Goal: Task Accomplishment & Management: Manage account settings

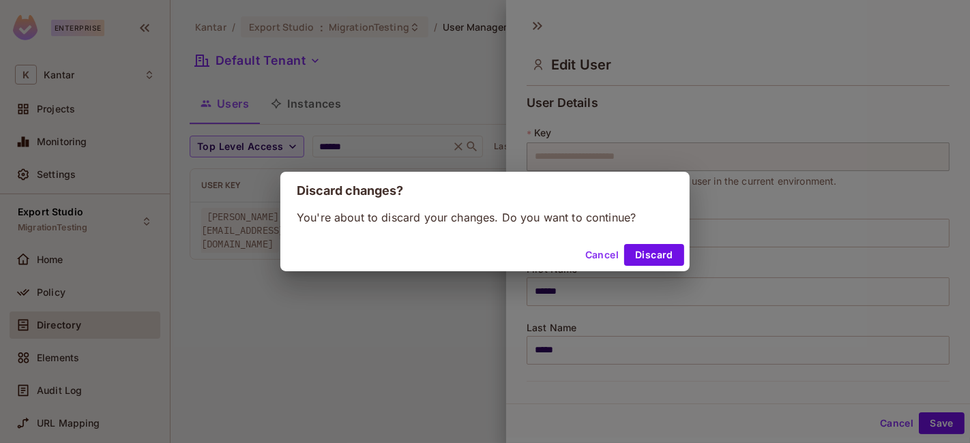
scroll to position [360, 0]
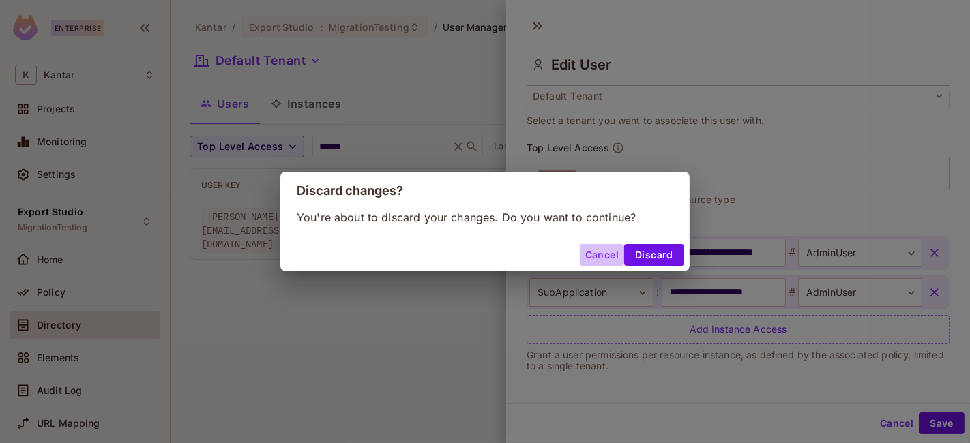
click at [603, 256] on button "Cancel" at bounding box center [602, 255] width 44 height 22
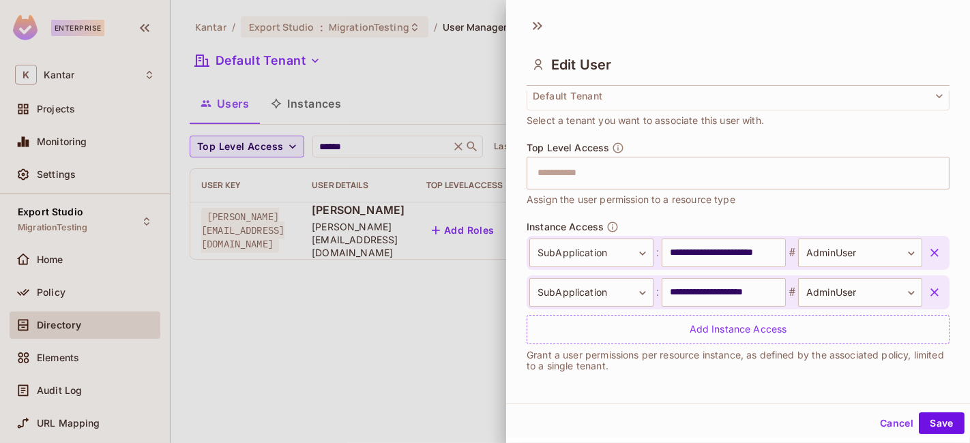
click at [876, 419] on button "Cancel" at bounding box center [896, 424] width 44 height 22
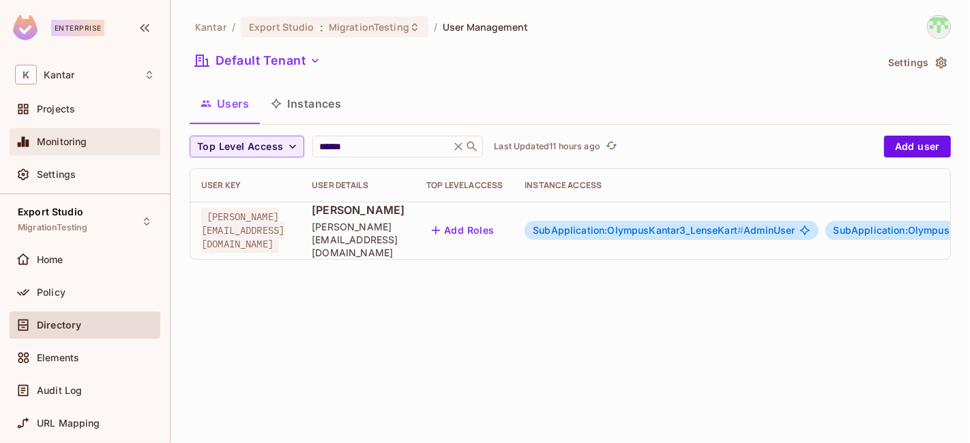
click at [55, 146] on span "Monitoring" at bounding box center [62, 141] width 50 height 11
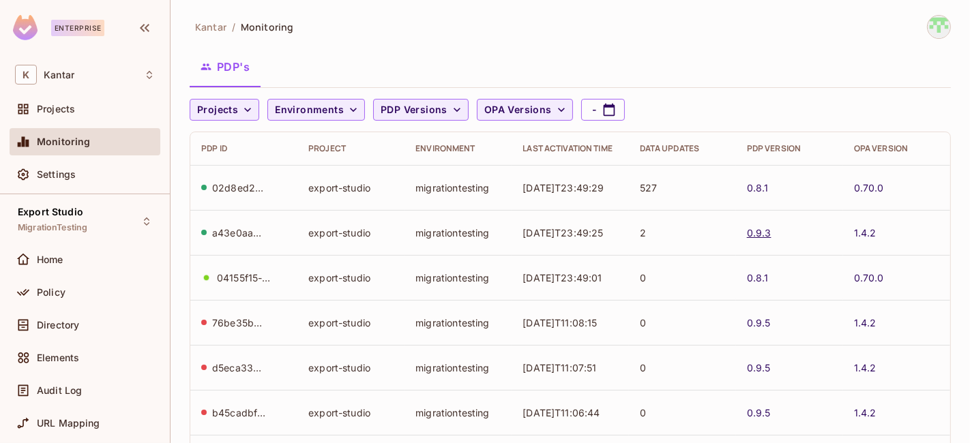
click at [762, 234] on link "0.9.3" at bounding box center [759, 232] width 25 height 13
drag, startPoint x: 734, startPoint y: 187, endPoint x: 775, endPoint y: 183, distance: 41.1
click at [775, 183] on td "0.8.1" at bounding box center [789, 187] width 107 height 45
copy link "0.8.1"
click at [773, 186] on div "0.8.1" at bounding box center [789, 187] width 85 height 13
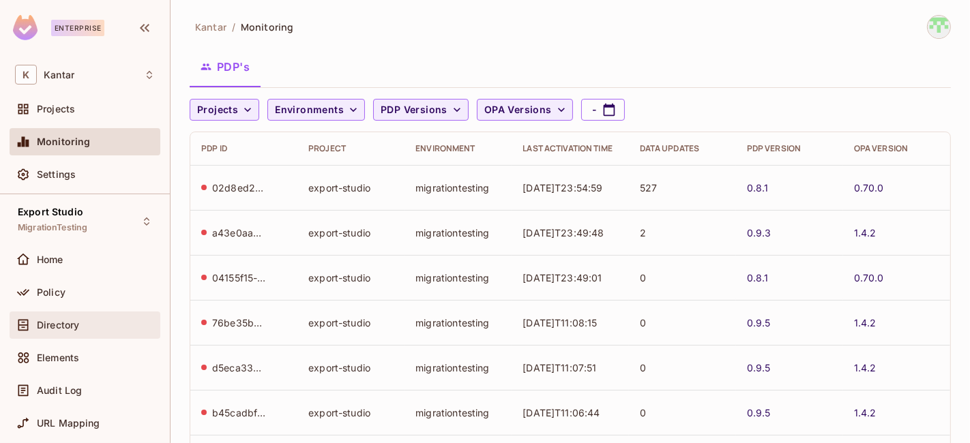
click at [76, 320] on span "Directory" at bounding box center [58, 325] width 42 height 11
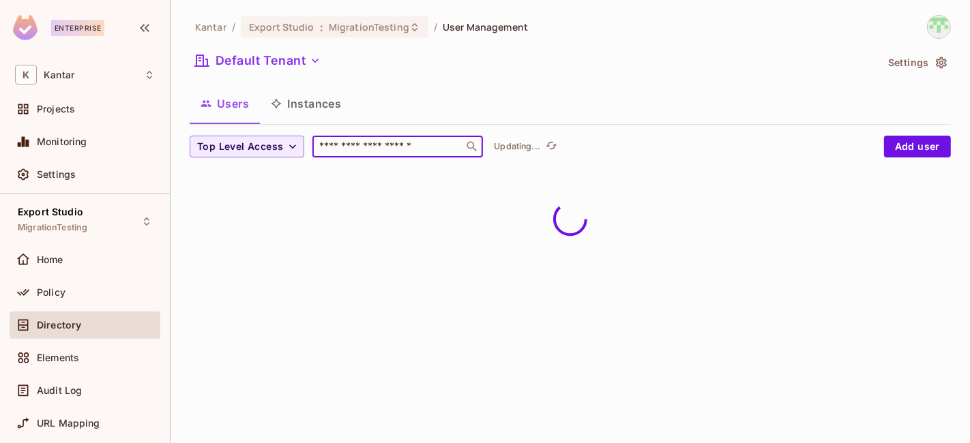
click at [396, 145] on input "text" at bounding box center [387, 147] width 143 height 14
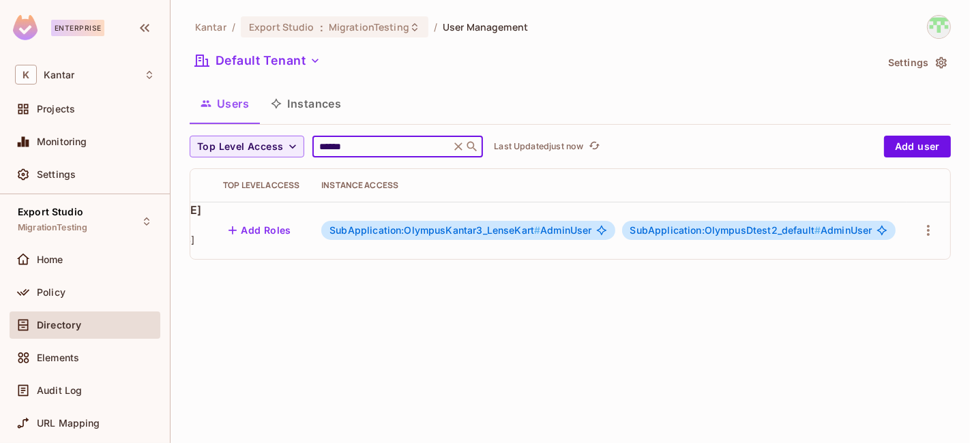
scroll to position [0, 289]
type input "******"
click at [937, 231] on div at bounding box center [928, 231] width 22 height 22
click at [925, 226] on icon "button" at bounding box center [928, 230] width 16 height 16
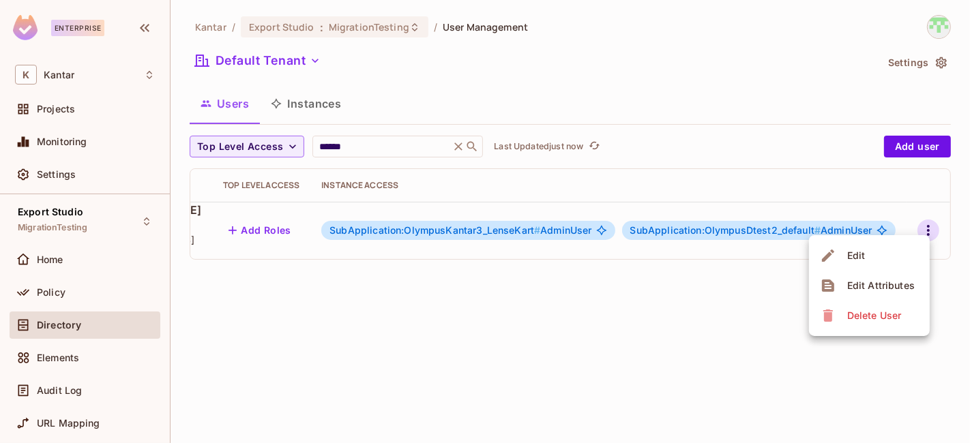
click at [895, 262] on li "Edit" at bounding box center [869, 256] width 121 height 30
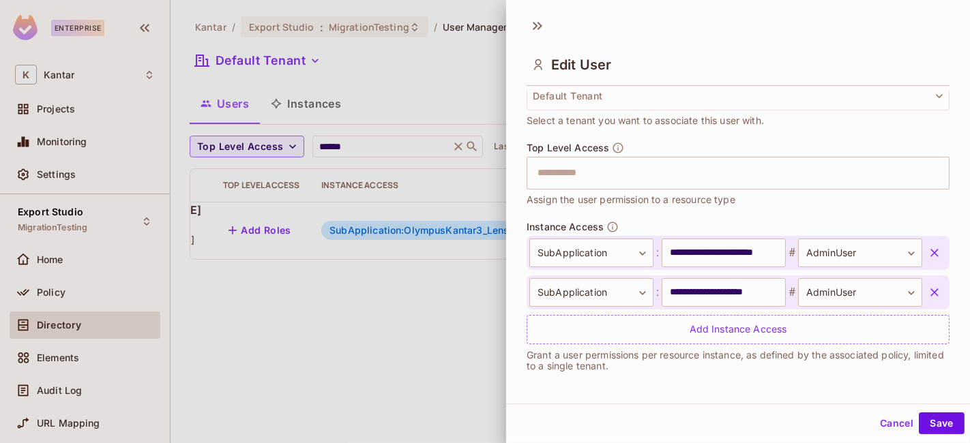
scroll to position [359, 0]
click at [93, 137] on div at bounding box center [485, 221] width 970 height 443
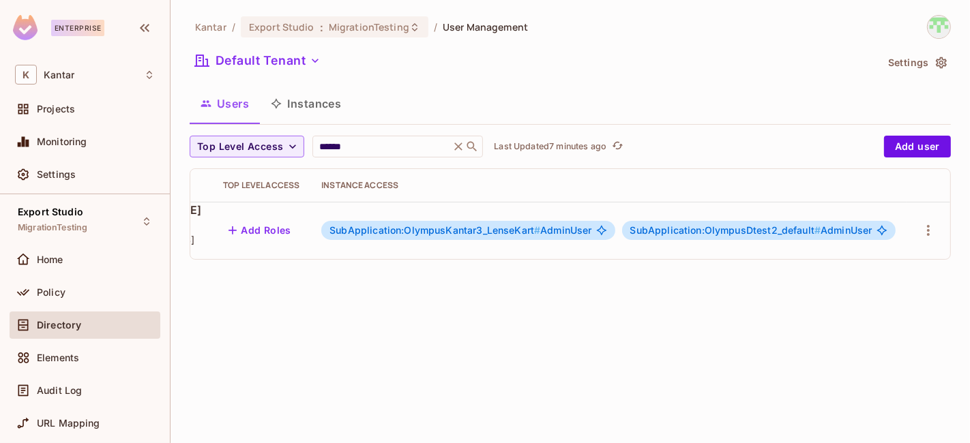
click at [93, 137] on div "Monitoring" at bounding box center [96, 141] width 118 height 11
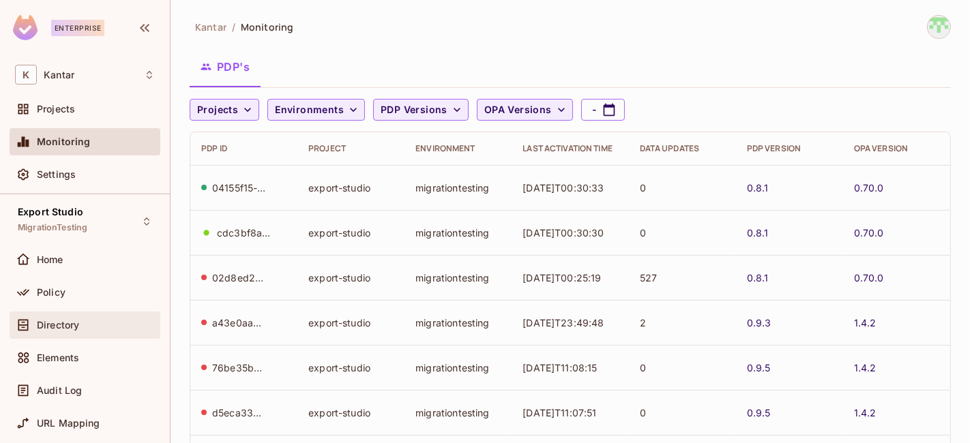
click at [70, 328] on span "Directory" at bounding box center [58, 325] width 42 height 11
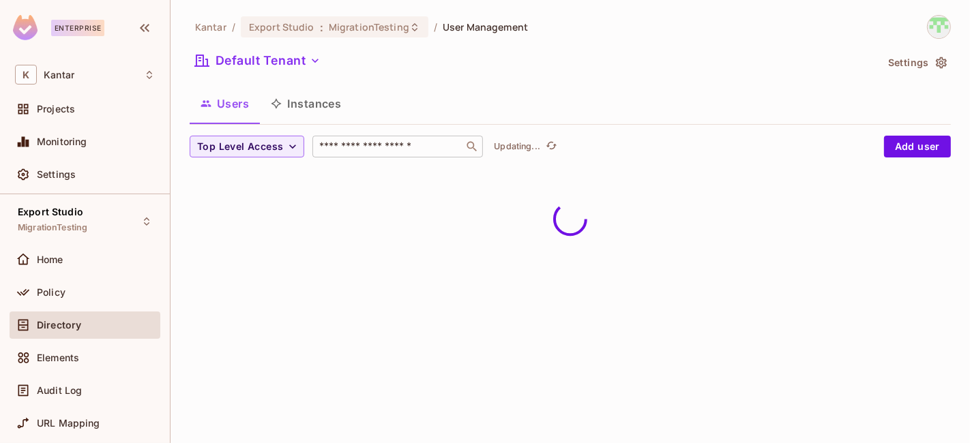
click at [377, 154] on div "​" at bounding box center [397, 147] width 170 height 22
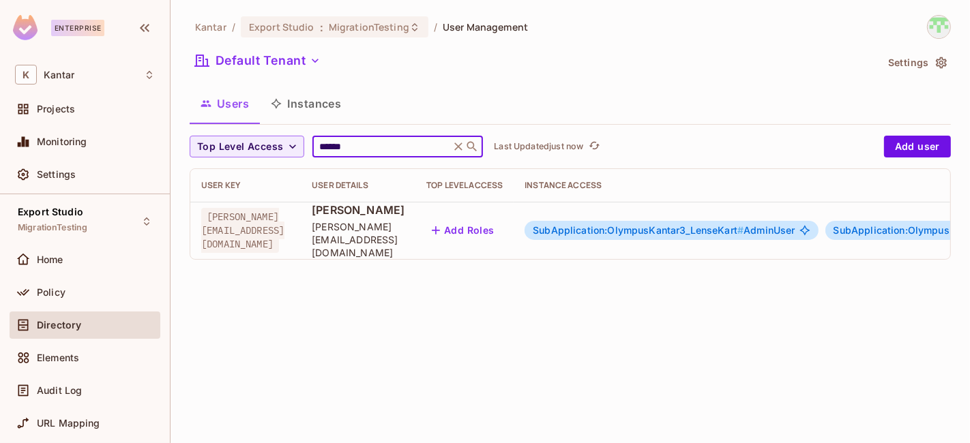
type input "******"
click at [741, 226] on span "SubApplication:OlympusKantar3_LenseKart #" at bounding box center [638, 230] width 211 height 12
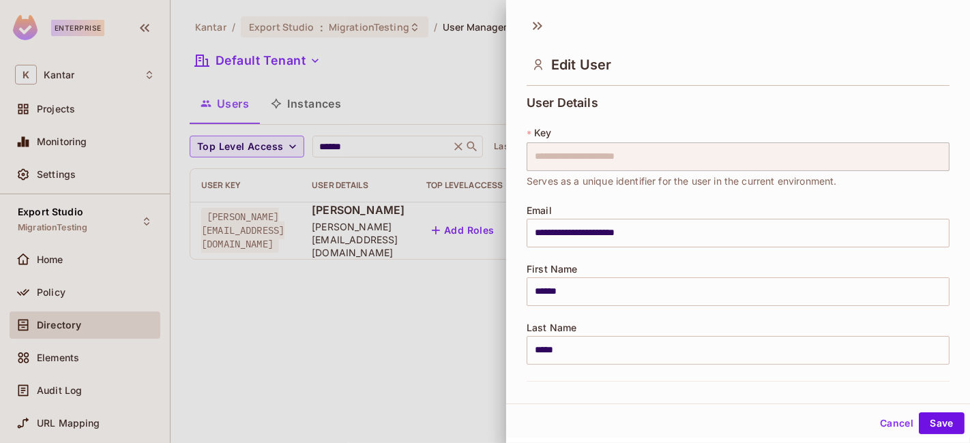
scroll to position [360, 0]
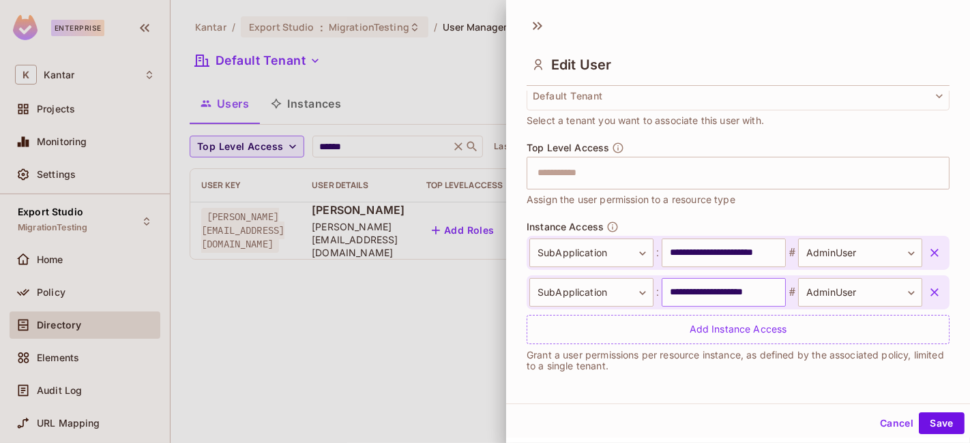
click at [704, 296] on input "**********" at bounding box center [723, 292] width 124 height 29
drag, startPoint x: 730, startPoint y: 289, endPoint x: 627, endPoint y: 287, distance: 103.0
click at [627, 287] on div "**********" at bounding box center [725, 292] width 393 height 29
click at [877, 417] on button "Cancel" at bounding box center [896, 424] width 44 height 22
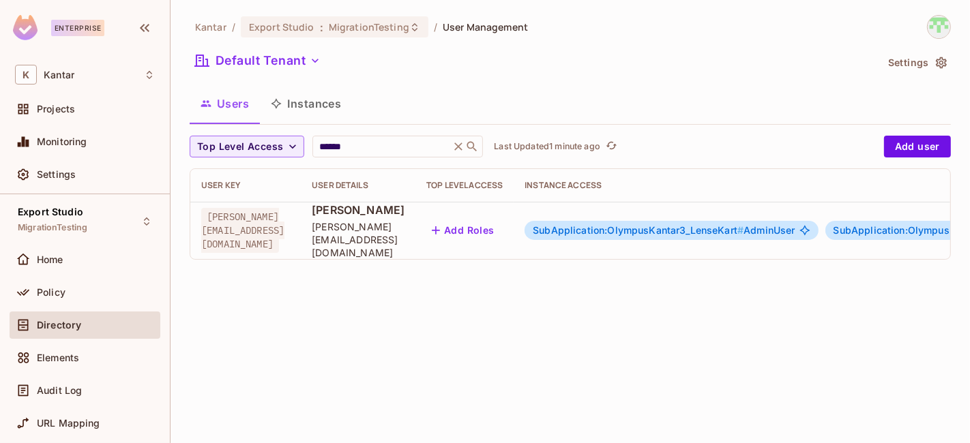
click at [318, 107] on button "Instances" at bounding box center [306, 104] width 92 height 34
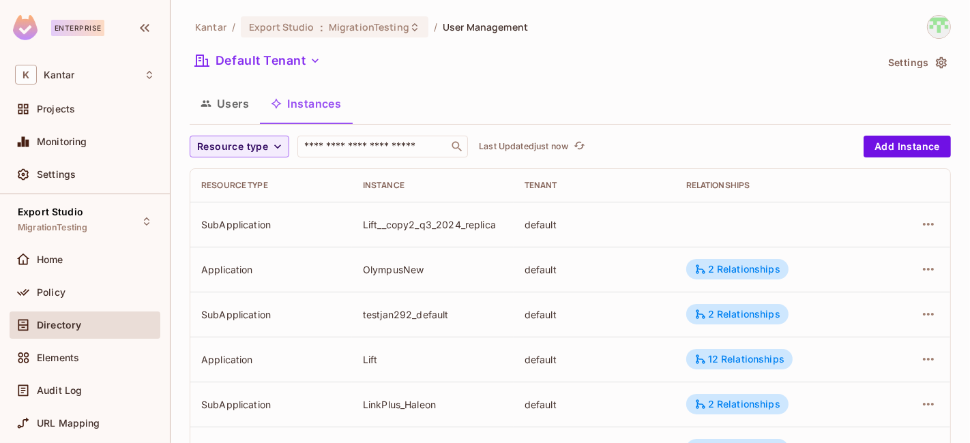
scroll to position [508, 0]
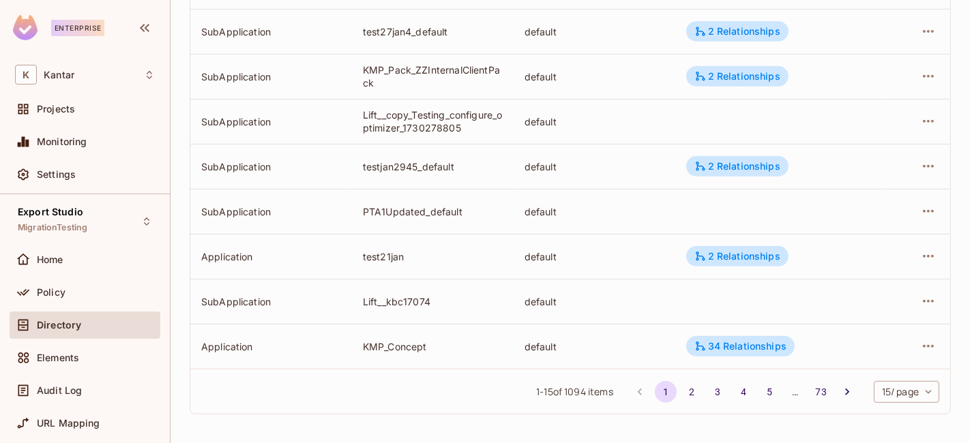
click at [904, 392] on body "Enterprise K Kantar Projects Monitoring Settings Export Studio MigrationTesting…" at bounding box center [485, 221] width 970 height 443
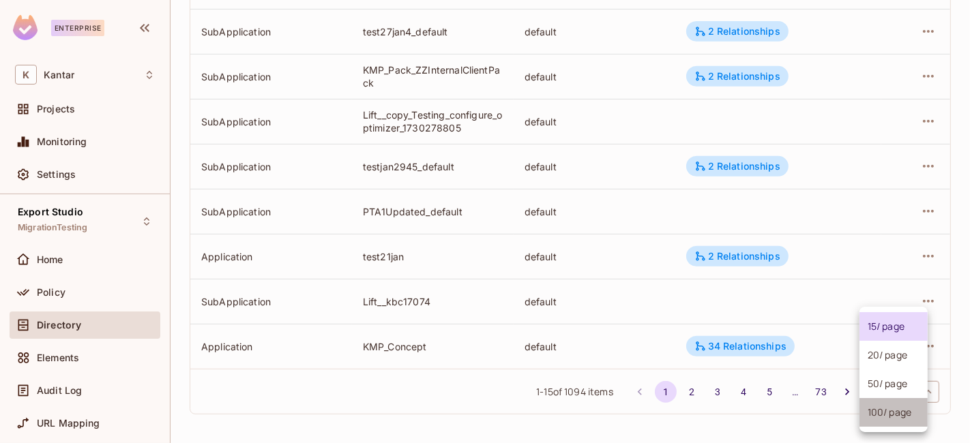
click at [895, 406] on li "100 / page" at bounding box center [893, 412] width 68 height 29
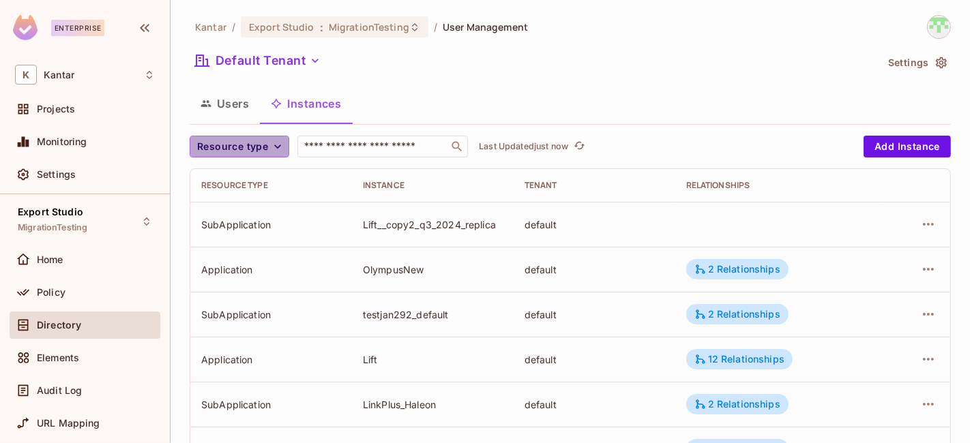
click at [246, 136] on button "Resource type" at bounding box center [240, 147] width 100 height 22
click at [235, 177] on span "Application" at bounding box center [235, 177] width 70 height 13
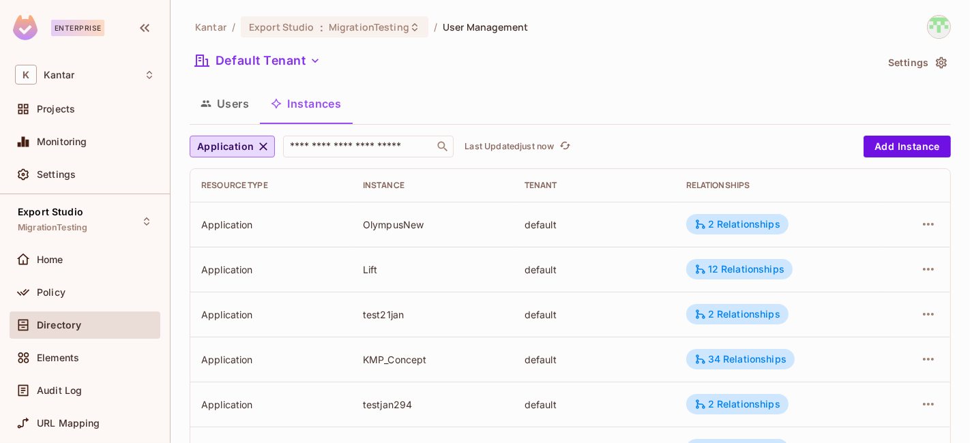
scroll to position [901, 0]
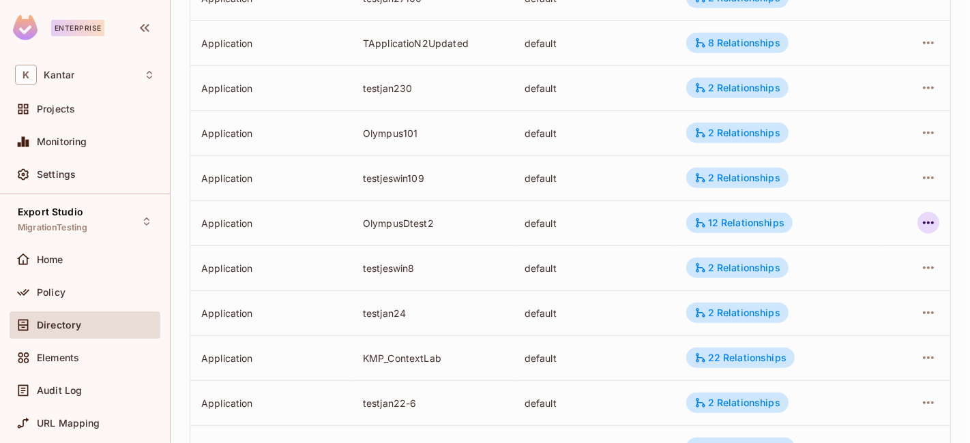
click at [920, 223] on icon "button" at bounding box center [928, 223] width 16 height 16
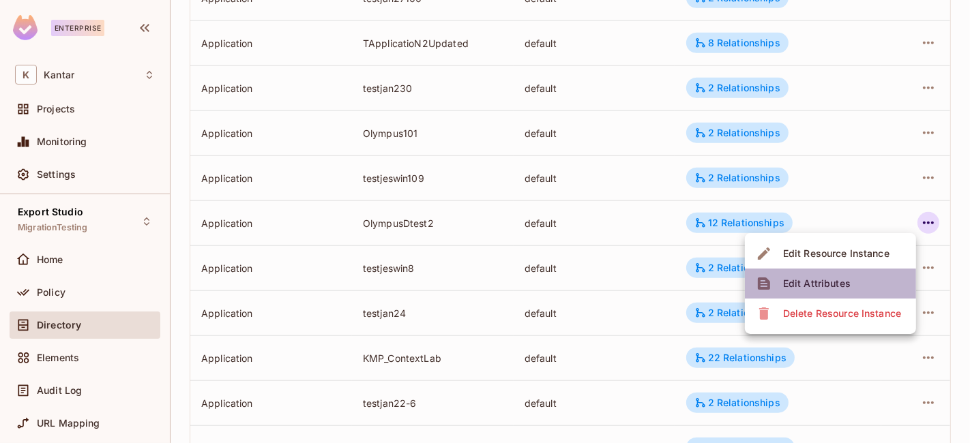
click at [839, 280] on div "Edit Attributes" at bounding box center [817, 284] width 68 height 14
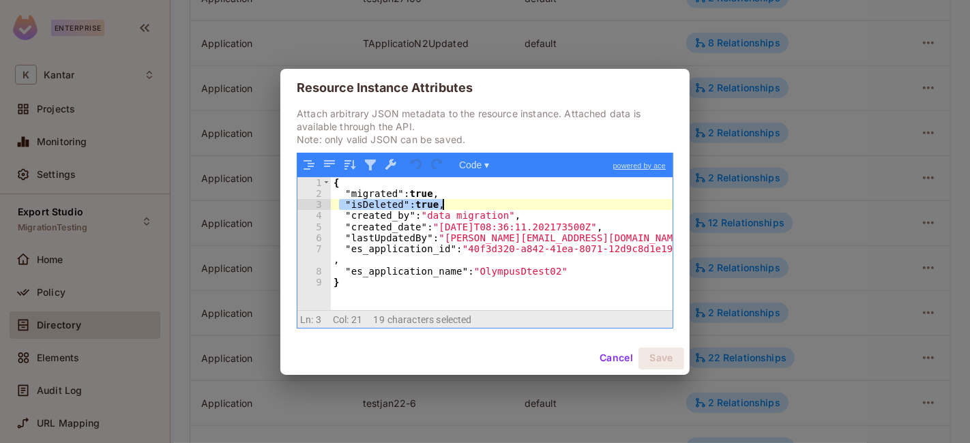
drag, startPoint x: 355, startPoint y: 209, endPoint x: 469, endPoint y: 203, distance: 114.0
click at [469, 203] on div "{ "migrated" : true , "isDeleted" : true , "created_by" : "data migration" , "c…" at bounding box center [502, 254] width 342 height 155
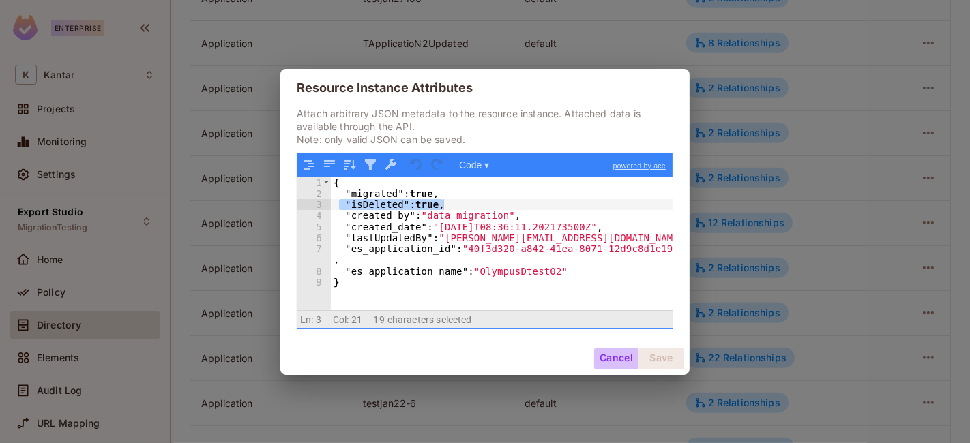
click at [617, 355] on button "Cancel" at bounding box center [616, 359] width 44 height 22
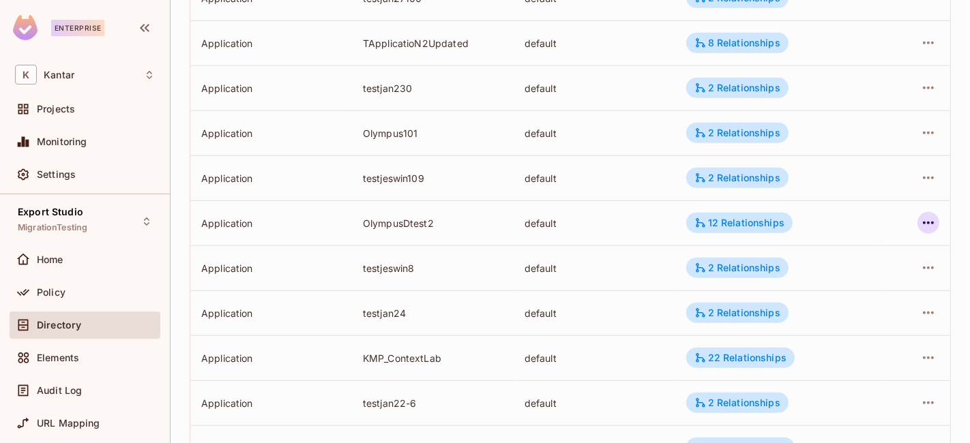
click at [921, 226] on icon "button" at bounding box center [928, 223] width 16 height 16
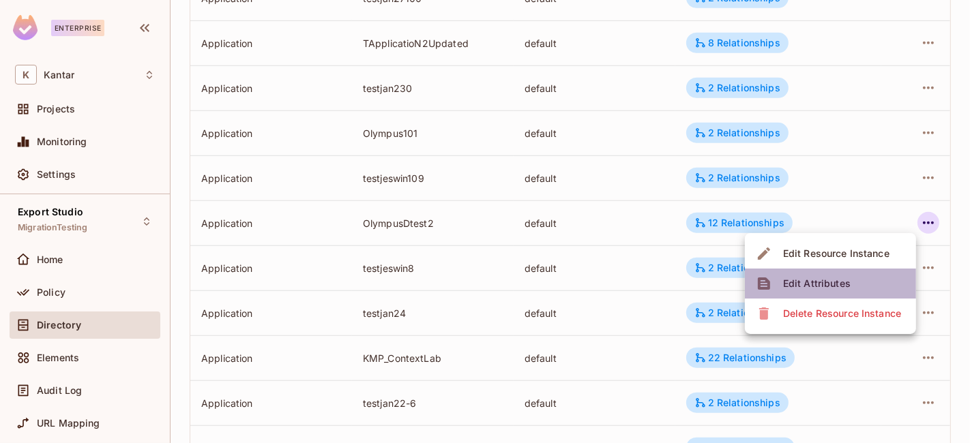
click at [826, 284] on div "Edit Attributes" at bounding box center [817, 284] width 68 height 14
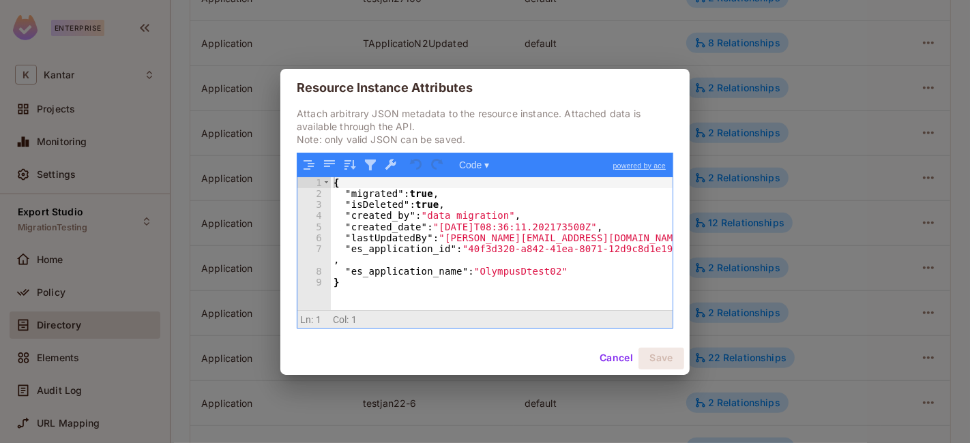
click at [494, 275] on div "{ "migrated" : true , "isDeleted" : true , "created_by" : "data migration" , "c…" at bounding box center [502, 254] width 342 height 155
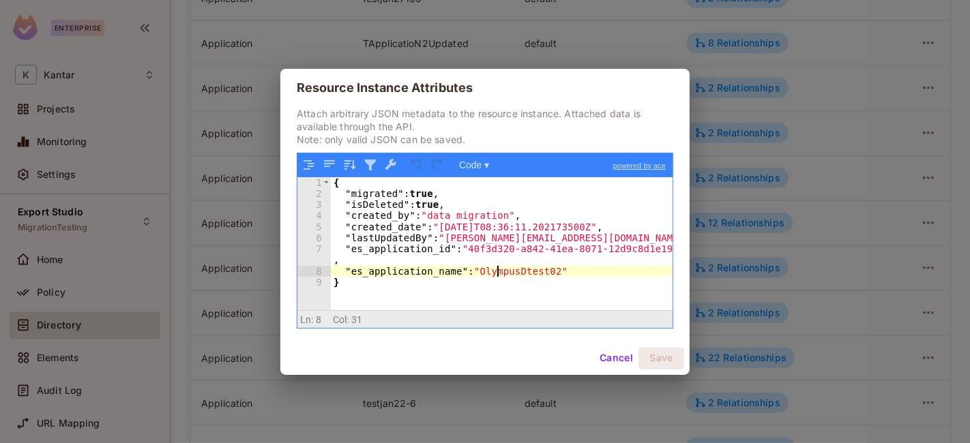
click at [494, 275] on div "{ "migrated" : true , "isDeleted" : true , "created_by" : "data migration" , "c…" at bounding box center [502, 254] width 342 height 155
click at [614, 365] on button "Cancel" at bounding box center [616, 359] width 44 height 22
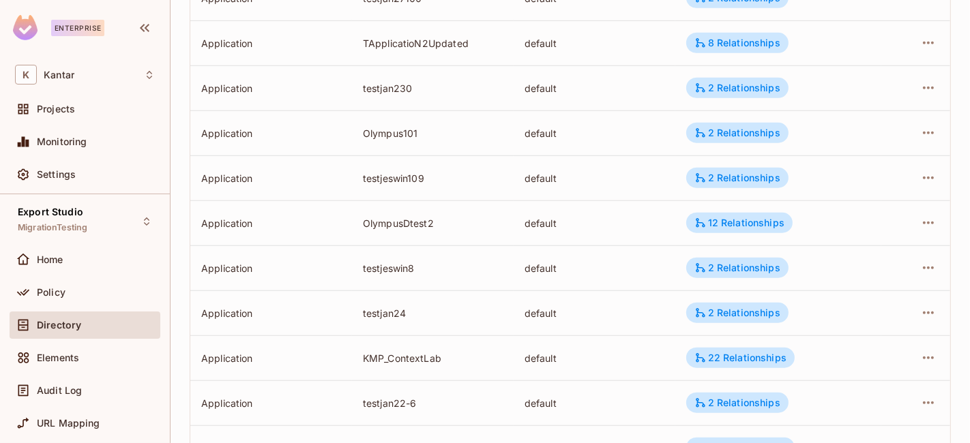
click at [446, 228] on div "OlympusDtest2" at bounding box center [433, 223] width 140 height 13
drag, startPoint x: 432, startPoint y: 216, endPoint x: 353, endPoint y: 222, distance: 79.3
click at [353, 222] on td "OlympusDtest2" at bounding box center [433, 222] width 162 height 45
click at [925, 221] on icon "button" at bounding box center [928, 223] width 16 height 16
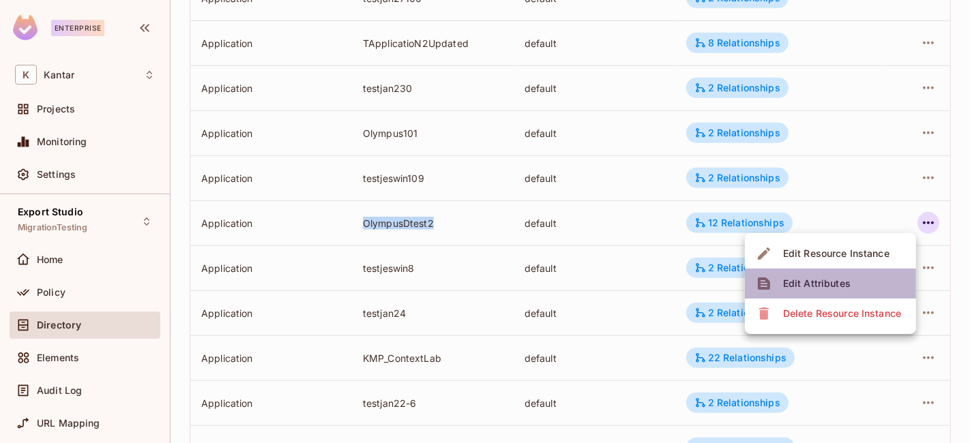
click at [830, 286] on div "Edit Attributes" at bounding box center [817, 284] width 68 height 14
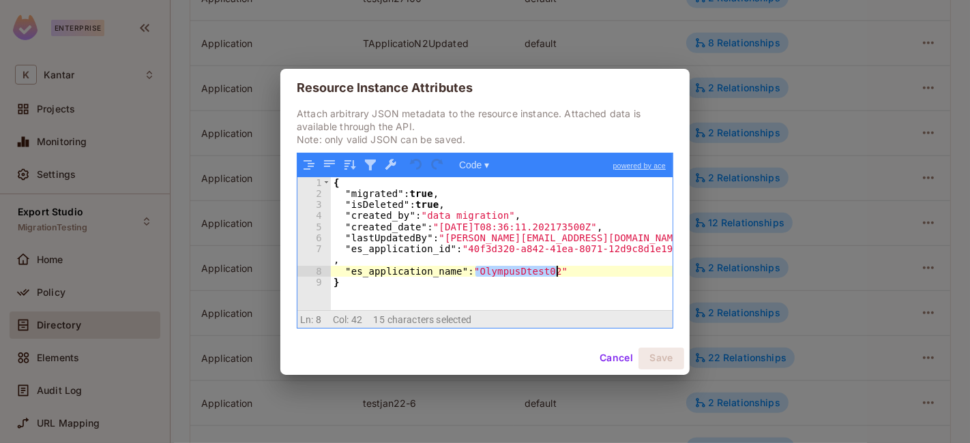
drag, startPoint x: 473, startPoint y: 273, endPoint x: 561, endPoint y: 275, distance: 88.0
click at [561, 275] on div "{ "migrated" : true , "isDeleted" : true , "created_by" : "data migration" , "c…" at bounding box center [502, 254] width 342 height 155
click at [561, 275] on div "{ "migrated" : true , "isDeleted" : true , "created_by" : "data migration" , "c…" at bounding box center [502, 243] width 342 height 133
click at [505, 269] on div "{ "migrated" : true , "isDeleted" : true , "created_by" : "data migration" , "c…" at bounding box center [502, 254] width 342 height 155
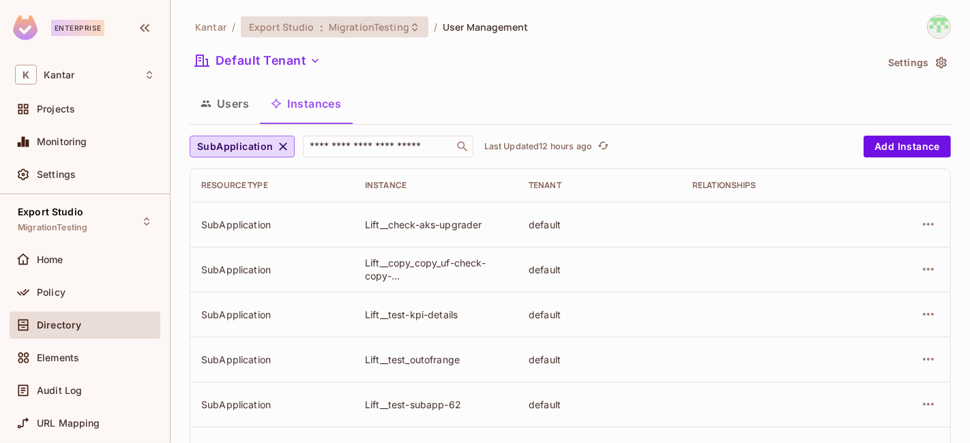
click at [329, 34] on div "Export Studio : MigrationTesting" at bounding box center [335, 26] width 188 height 21
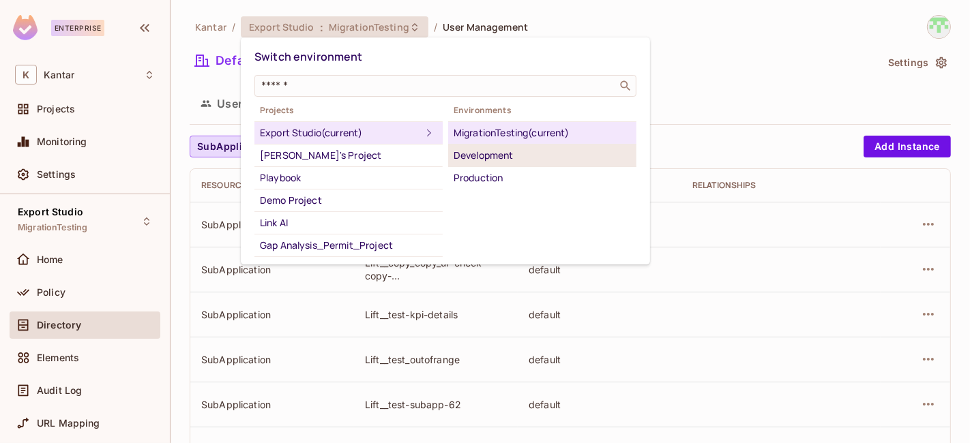
click at [479, 153] on div "Development" at bounding box center [541, 155] width 177 height 16
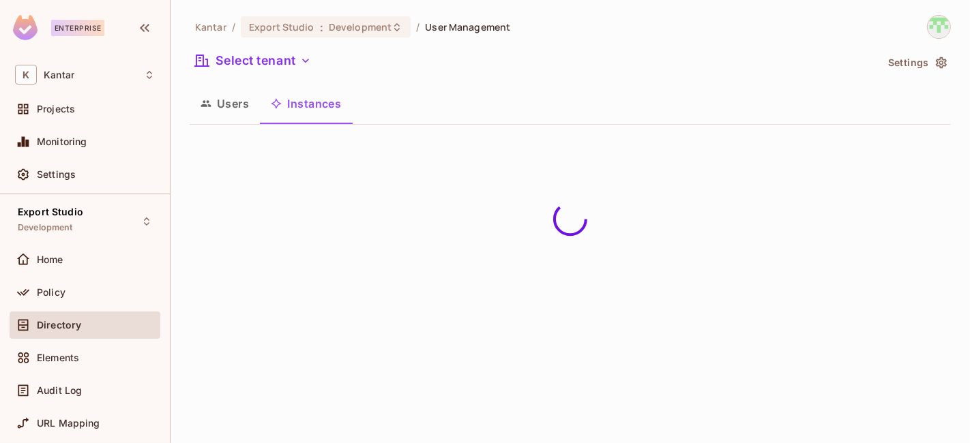
click at [235, 112] on button "Users" at bounding box center [225, 104] width 70 height 34
